Goal: Task Accomplishment & Management: Use online tool/utility

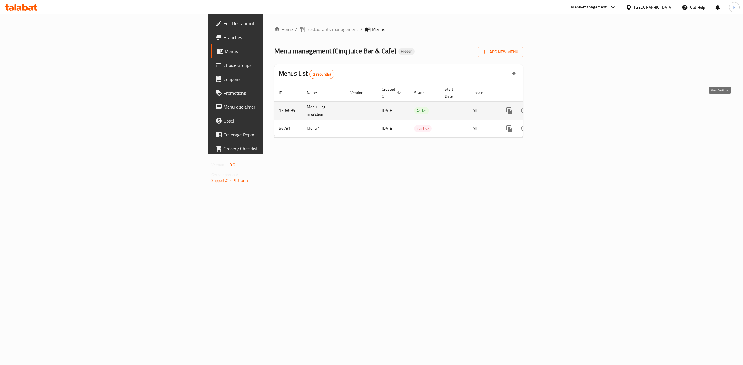
click at [558, 104] on link "enhanced table" at bounding box center [551, 111] width 14 height 14
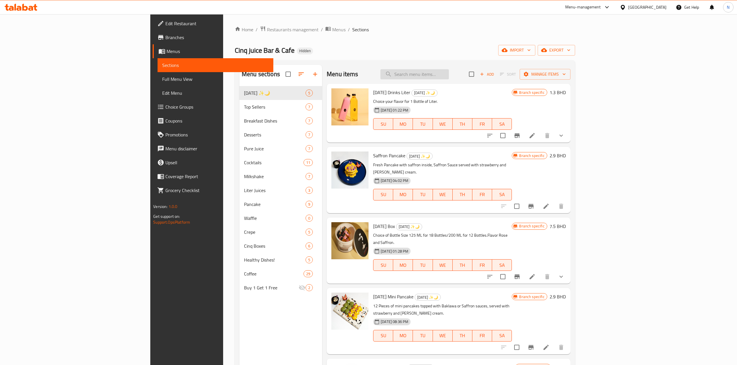
click at [449, 70] on input "search" at bounding box center [414, 74] width 68 height 10
paste input "Cinq Juice Box"
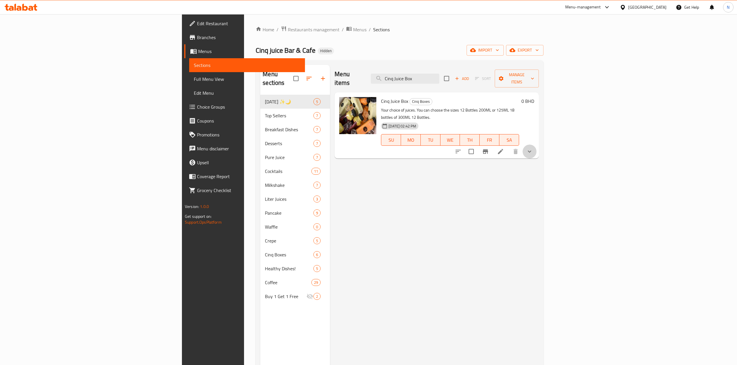
click at [536, 145] on button "show more" at bounding box center [529, 152] width 14 height 14
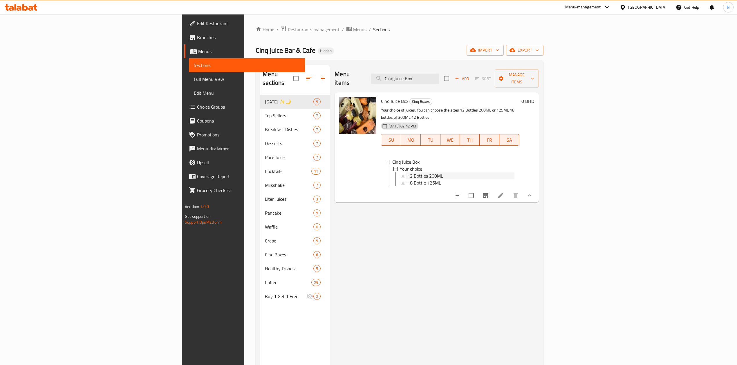
click at [427, 173] on div "12 Bottles 200ML" at bounding box center [460, 176] width 107 height 7
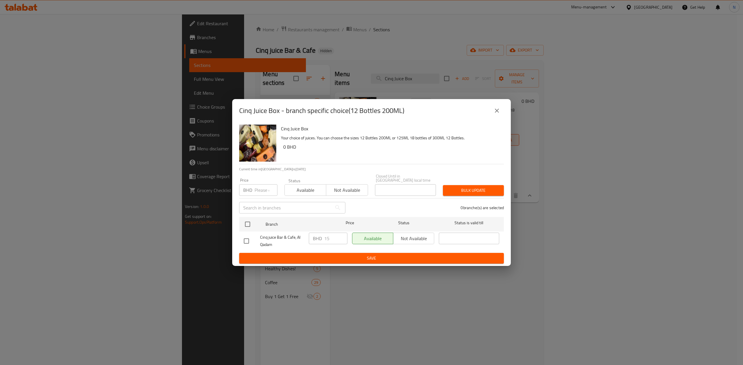
click at [526, 265] on div "Cinq Juice Box - branch specific choice(12 Bottles 200ML) Cinq Juice Box Your c…" at bounding box center [371, 182] width 743 height 365
click at [502, 113] on button "close" at bounding box center [497, 111] width 14 height 14
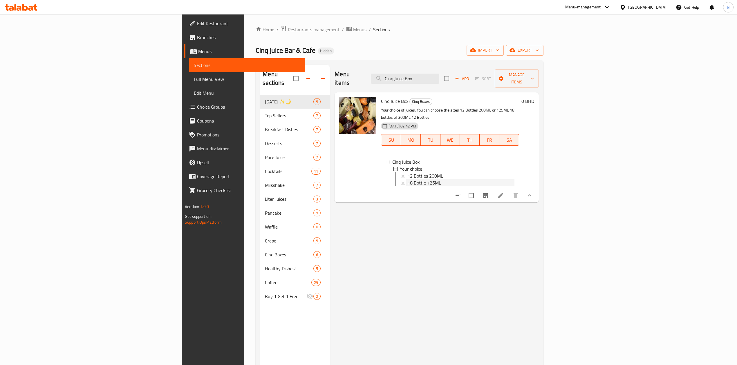
click at [426, 180] on div "18 Bottle 125ML" at bounding box center [460, 183] width 107 height 7
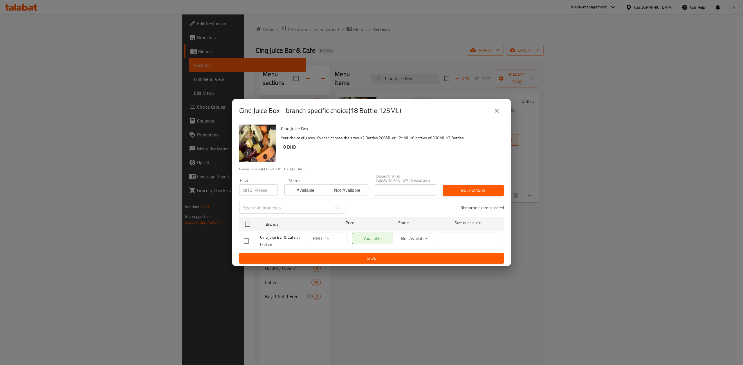
click at [586, 225] on div "Cinq Juice Box - branch specific choice(18 Bottle 125ML) Cinq Juice Box Your ch…" at bounding box center [371, 182] width 743 height 365
click at [495, 117] on button "close" at bounding box center [497, 111] width 14 height 14
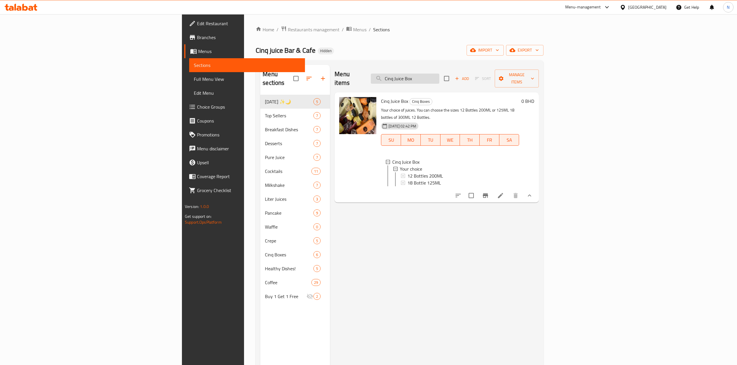
click at [439, 77] on input "Cinq Juice Box" at bounding box center [405, 79] width 68 height 10
paste input "Summer Bag"
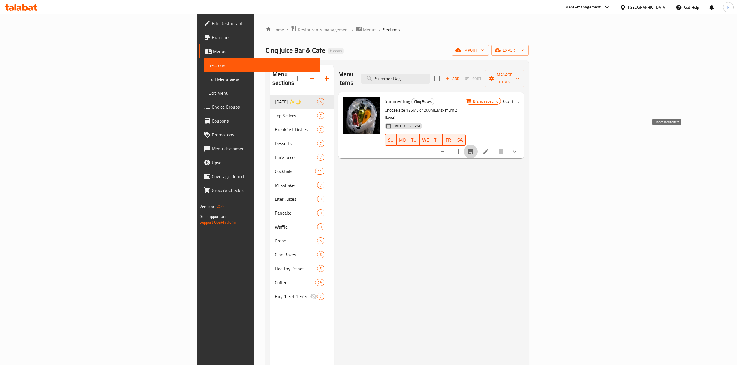
click at [477, 145] on button "Branch-specific-item" at bounding box center [471, 152] width 14 height 14
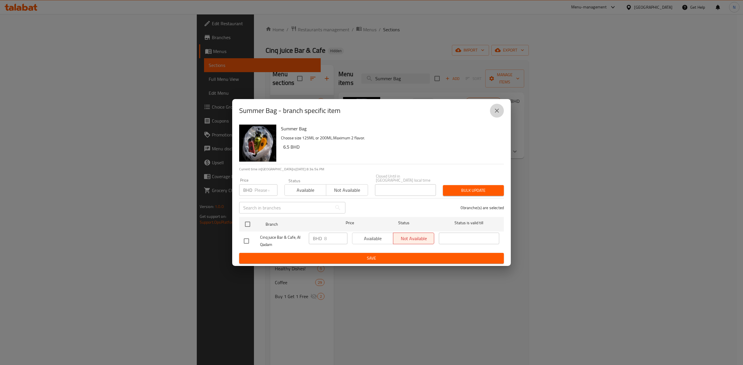
click at [500, 113] on button "close" at bounding box center [497, 111] width 14 height 14
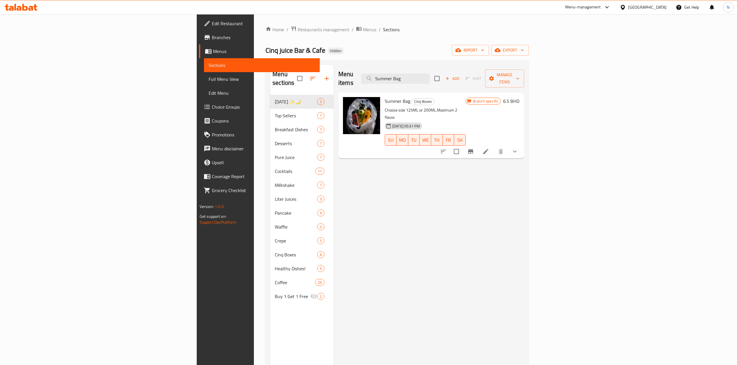
click at [522, 145] on button "show more" at bounding box center [515, 152] width 14 height 14
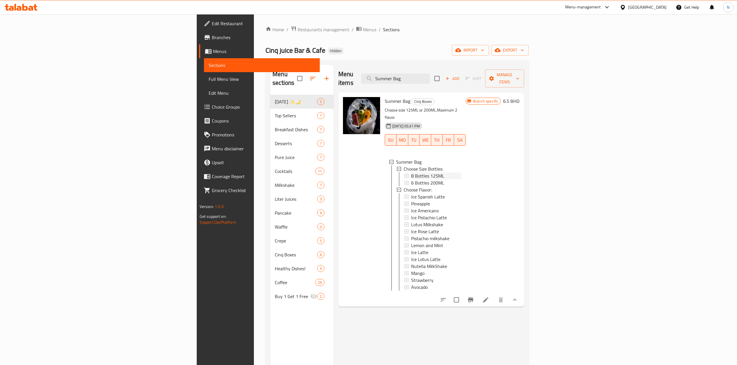
click at [411, 173] on div "8 Bottles 125ML" at bounding box center [436, 176] width 50 height 7
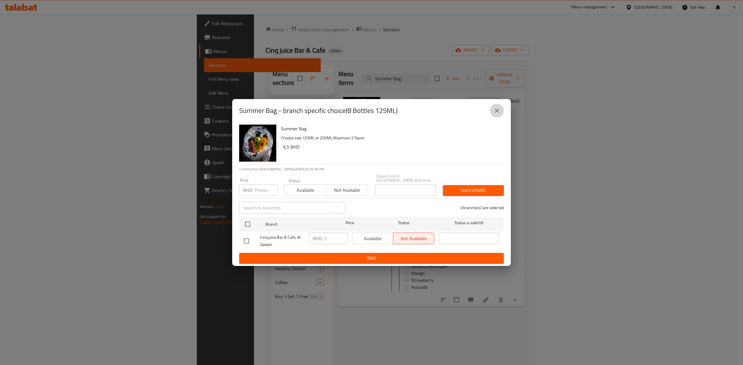
click at [500, 117] on button "close" at bounding box center [497, 111] width 14 height 14
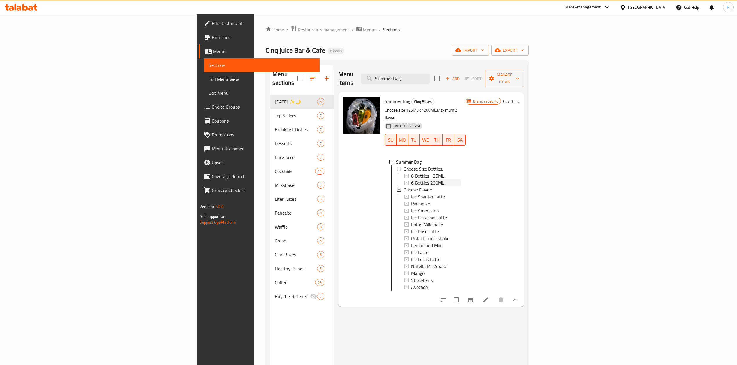
click at [411, 180] on span "6 Bottles 200ML" at bounding box center [427, 183] width 33 height 7
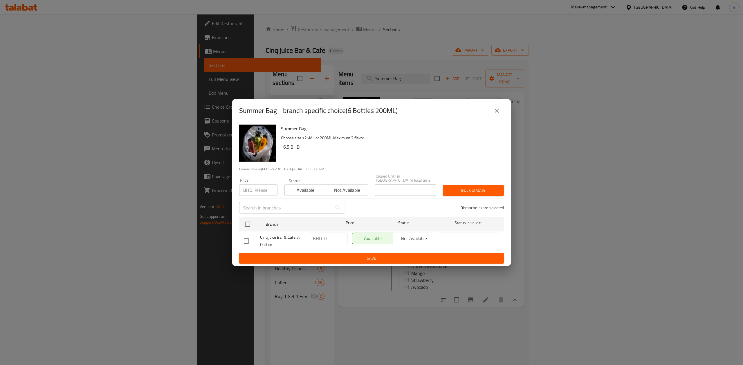
click at [492, 113] on button "close" at bounding box center [497, 111] width 14 height 14
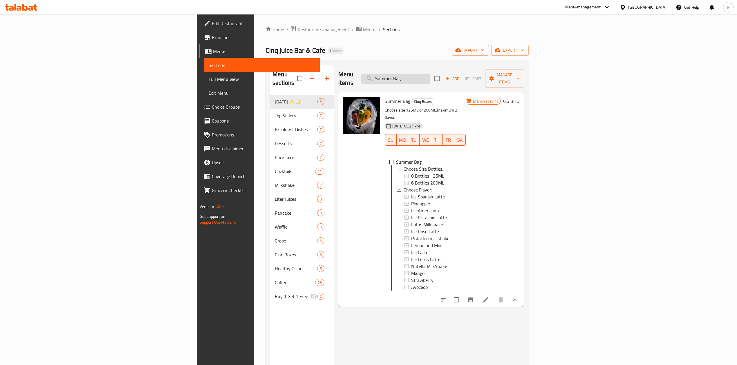
click at [430, 78] on input "Summer Bag" at bounding box center [395, 79] width 68 height 10
paste input "Cinq Juice Box"
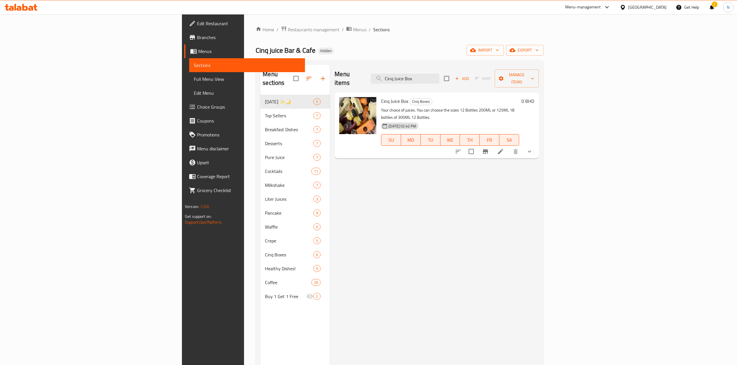
type input "Cinq Juice Box"
click at [536, 145] on button "show more" at bounding box center [529, 152] width 14 height 14
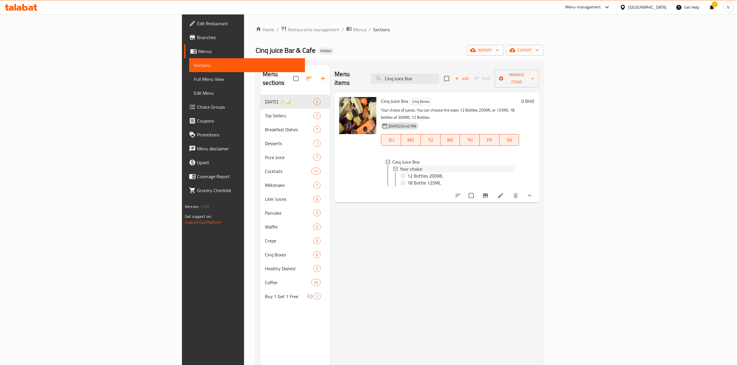
click at [444, 166] on div "Your choice" at bounding box center [457, 169] width 115 height 7
click at [442, 180] on div "18 Bottle 125ML" at bounding box center [460, 183] width 107 height 7
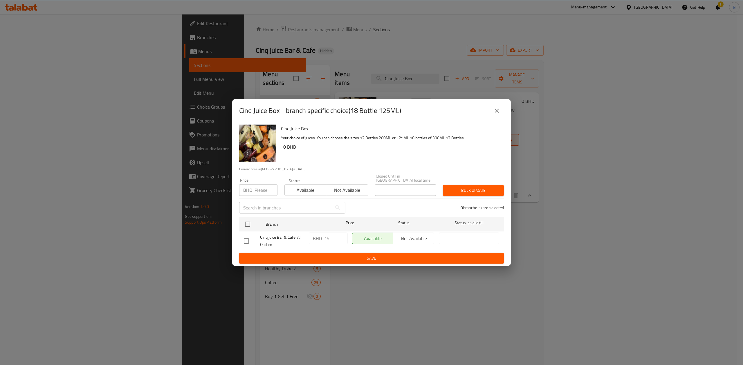
click at [495, 114] on icon "close" at bounding box center [496, 110] width 7 height 7
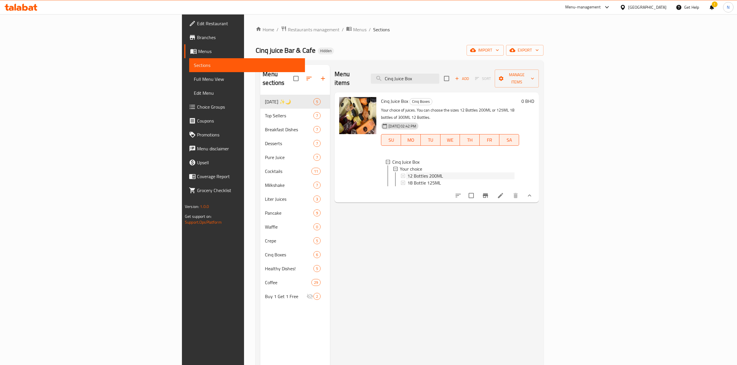
click at [435, 173] on div "12 Bottles 200ML" at bounding box center [460, 176] width 107 height 7
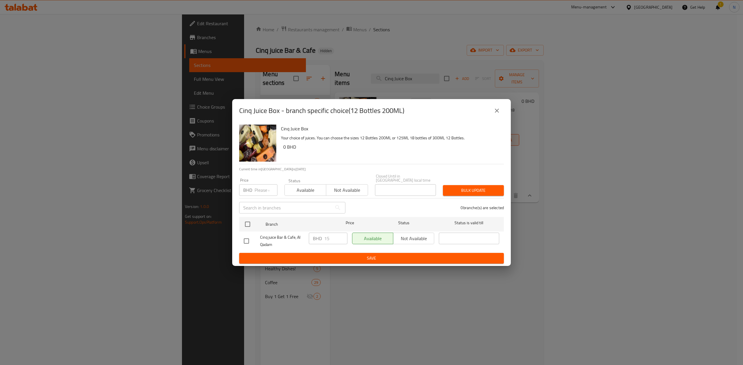
click at [493, 113] on button "close" at bounding box center [497, 111] width 14 height 14
